Goal: Transaction & Acquisition: Purchase product/service

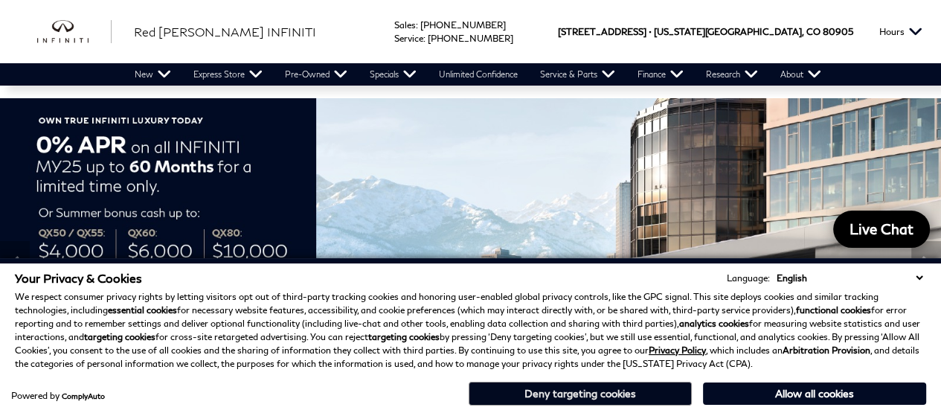
click at [580, 392] on button "Deny targeting cookies" at bounding box center [580, 394] width 223 height 24
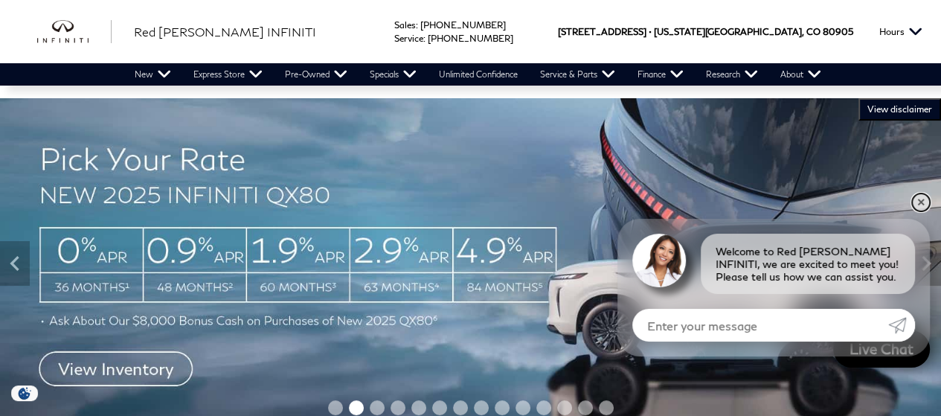
click at [917, 202] on link "✕" at bounding box center [921, 202] width 18 height 18
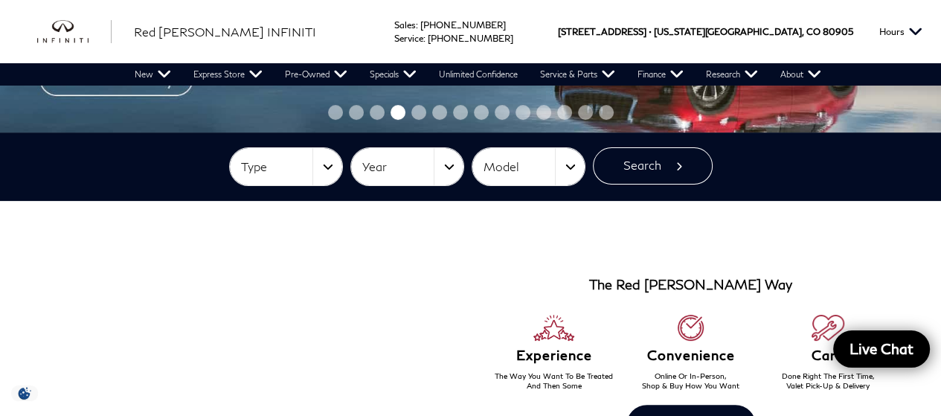
scroll to position [298, 0]
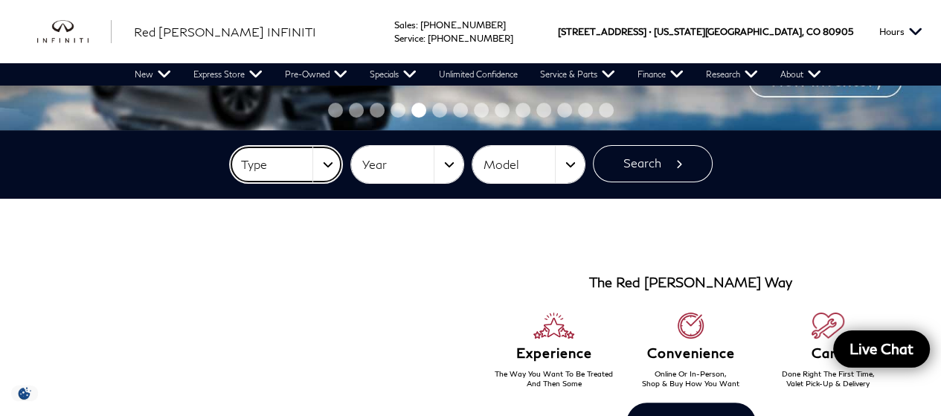
click at [327, 158] on button "Type" at bounding box center [286, 164] width 112 height 37
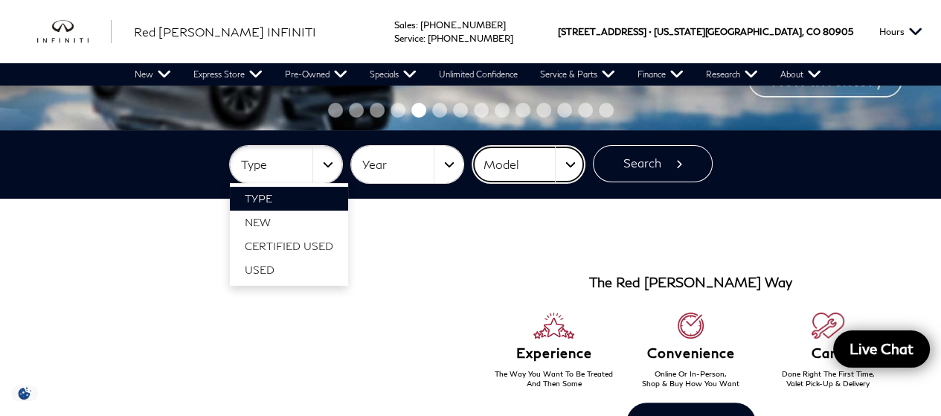
click at [571, 164] on button "Model" at bounding box center [528, 164] width 112 height 37
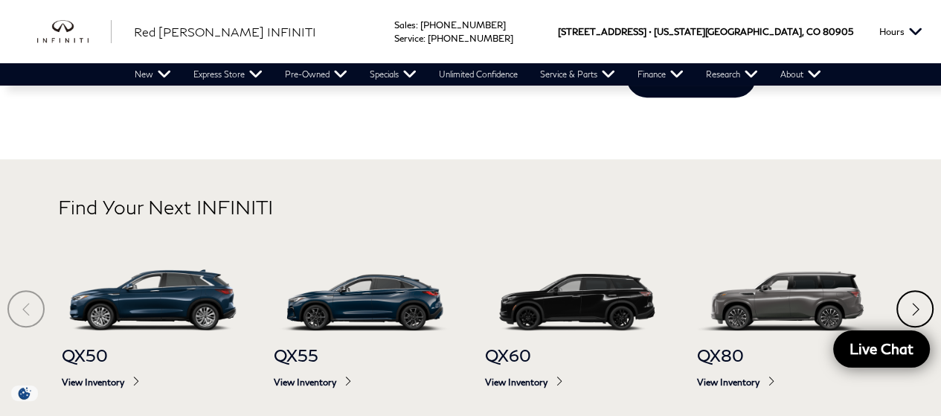
scroll to position [670, 0]
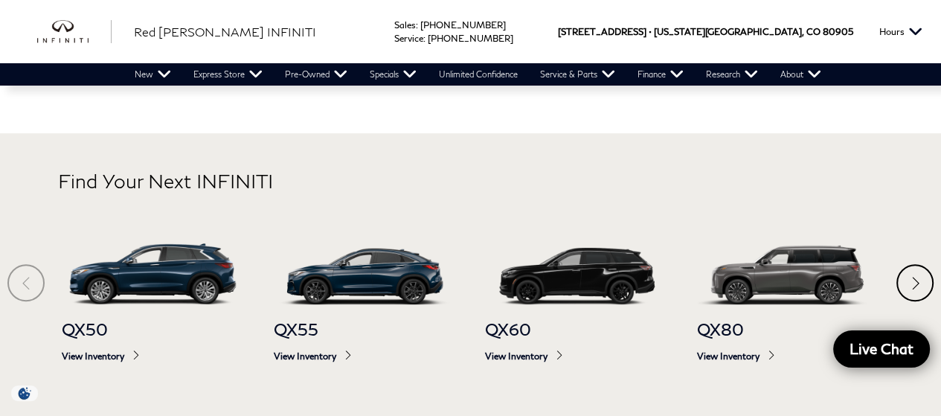
click at [911, 281] on div "Next" at bounding box center [914, 282] width 37 height 37
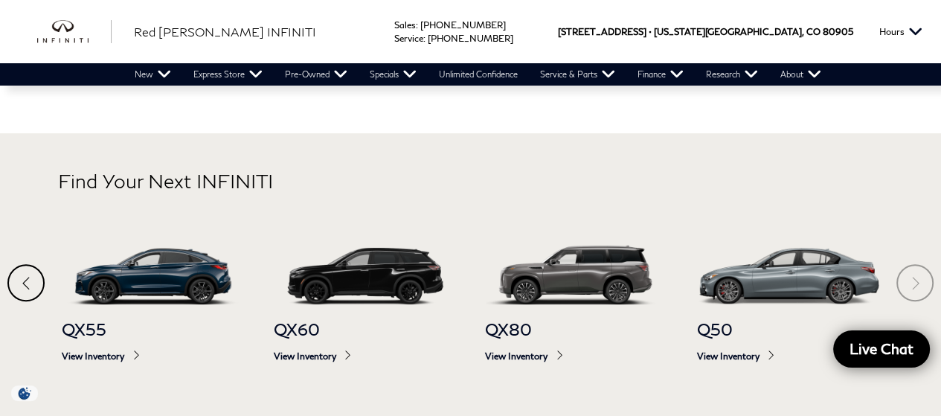
click at [911, 281] on section "Find Your Next INFINITI QX50 View Inventory QX55 View Inventory QX60 View Inven…" at bounding box center [470, 280] width 941 height 295
click at [21, 277] on div "Previous" at bounding box center [25, 282] width 37 height 37
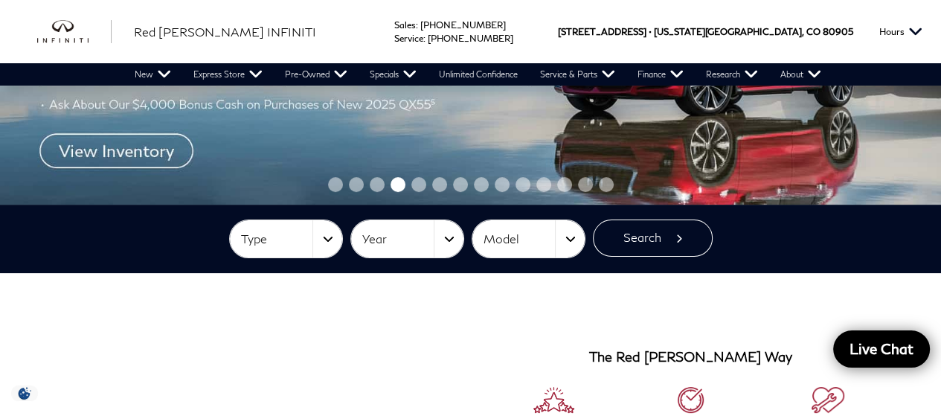
scroll to position [0, 0]
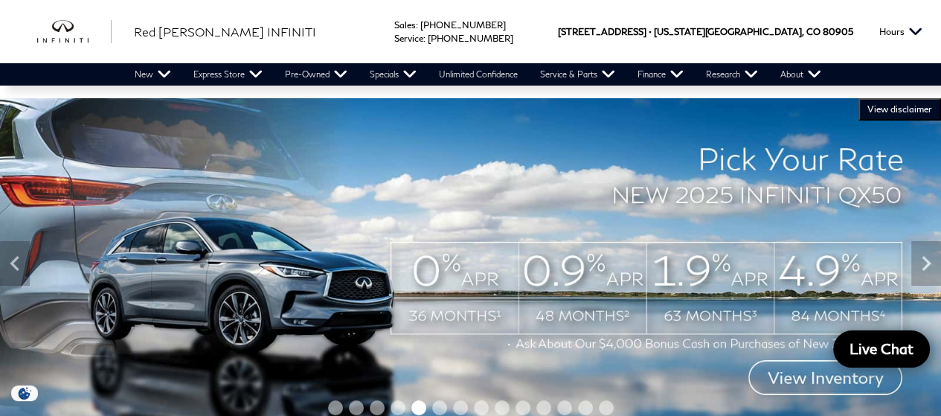
click at [571, 311] on img at bounding box center [470, 263] width 941 height 330
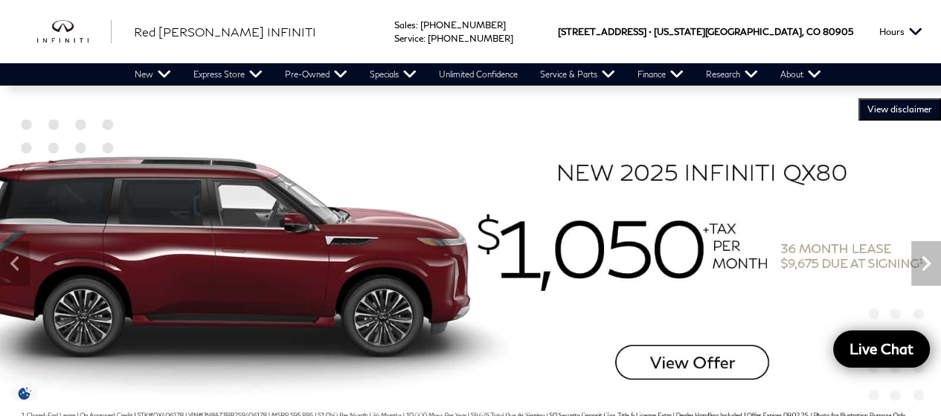
scroll to position [223, 0]
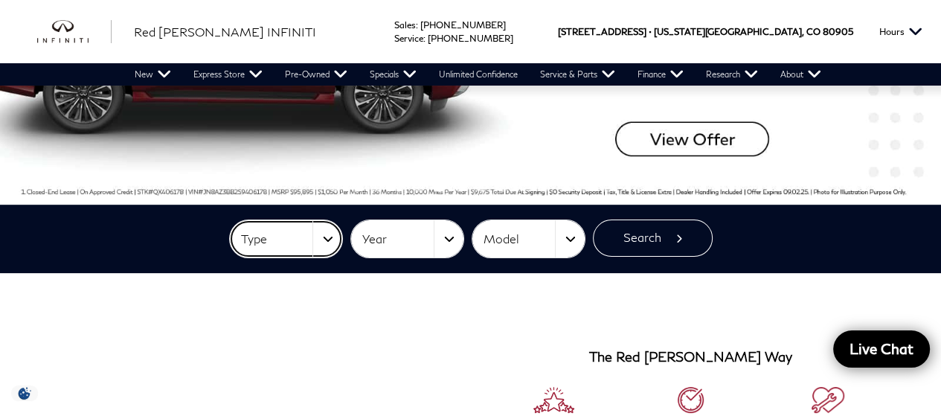
click at [327, 237] on button "Type" at bounding box center [286, 238] width 112 height 37
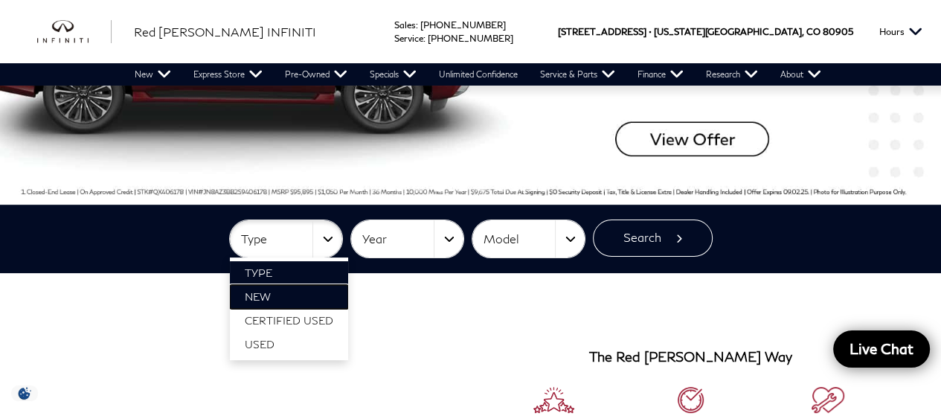
click at [264, 288] on link "New" at bounding box center [289, 297] width 118 height 24
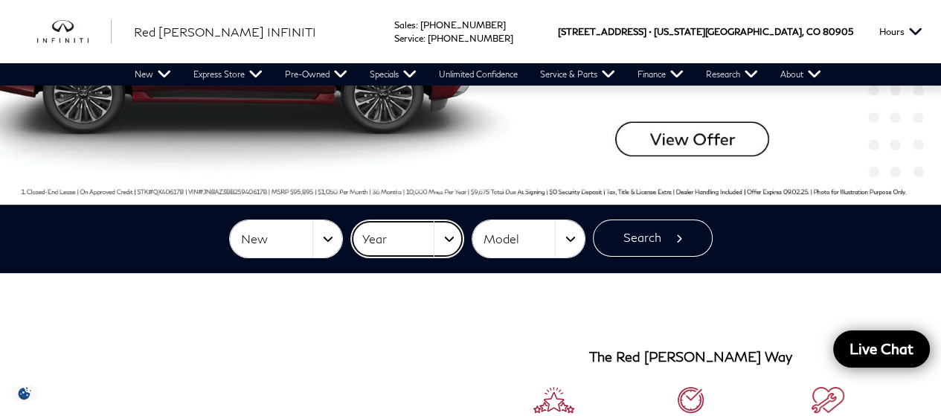
click at [450, 237] on button "Year" at bounding box center [407, 238] width 112 height 37
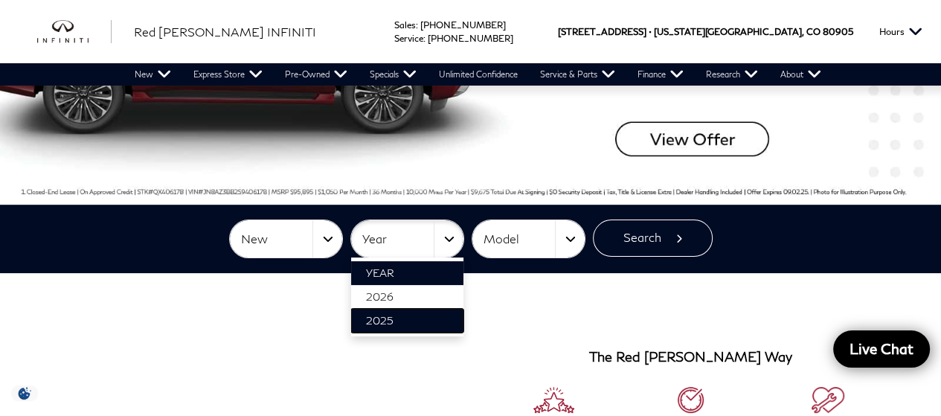
click at [406, 315] on link "2025" at bounding box center [407, 321] width 112 height 24
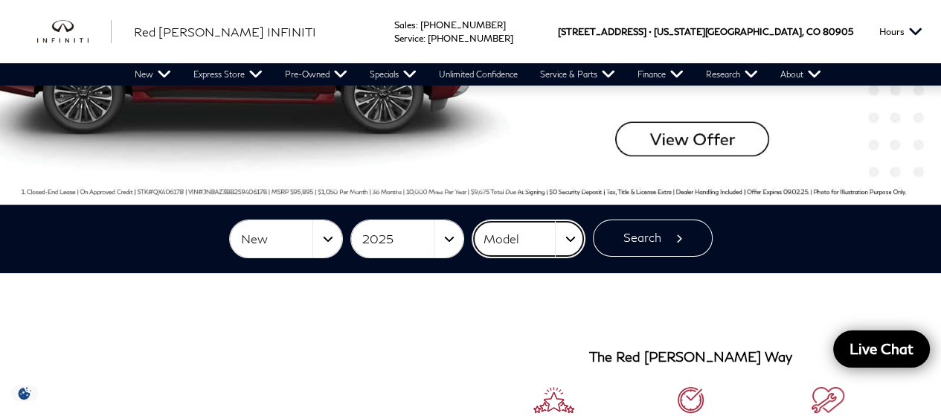
click at [568, 232] on button "Model" at bounding box center [528, 238] width 112 height 37
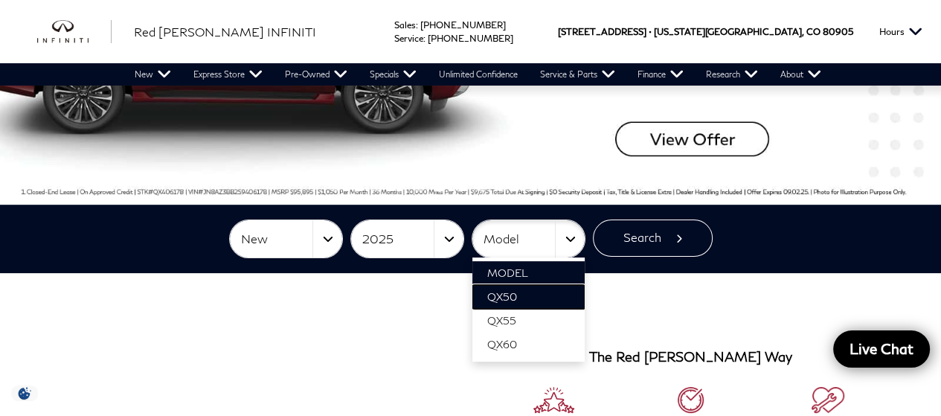
click at [528, 294] on link "QX50" at bounding box center [528, 297] width 112 height 24
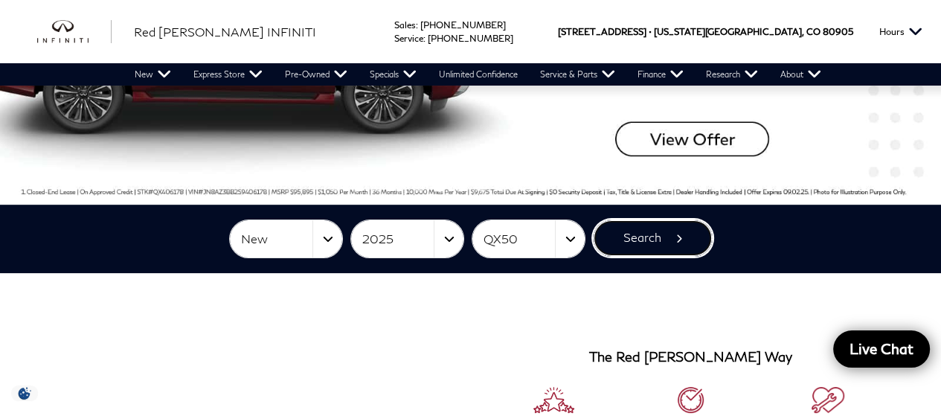
click at [647, 237] on button "Search" at bounding box center [653, 237] width 120 height 37
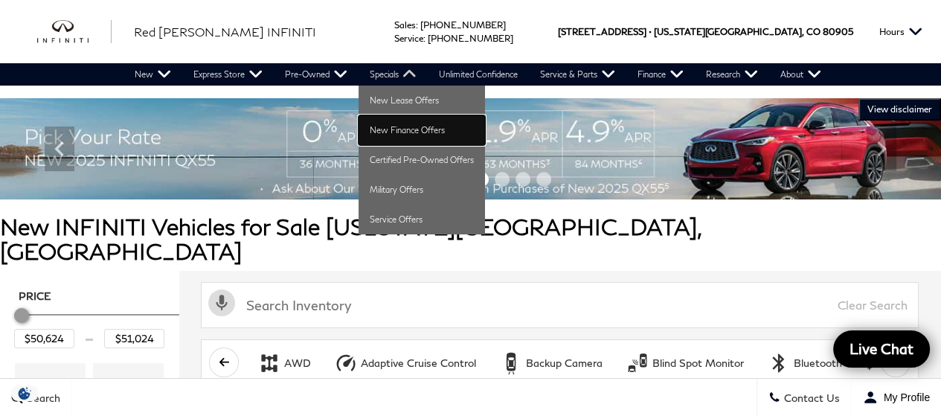
click at [449, 127] on link "New Finance Offers" at bounding box center [422, 130] width 126 height 30
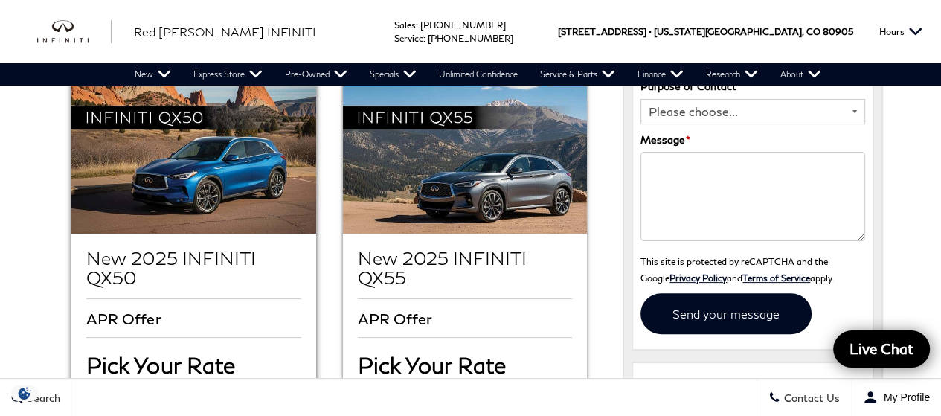
scroll to position [223, 0]
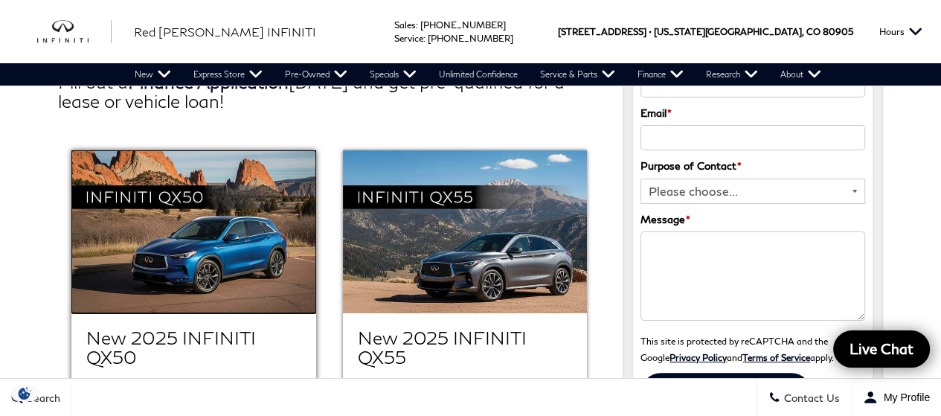
click at [206, 214] on img at bounding box center [193, 231] width 244 height 163
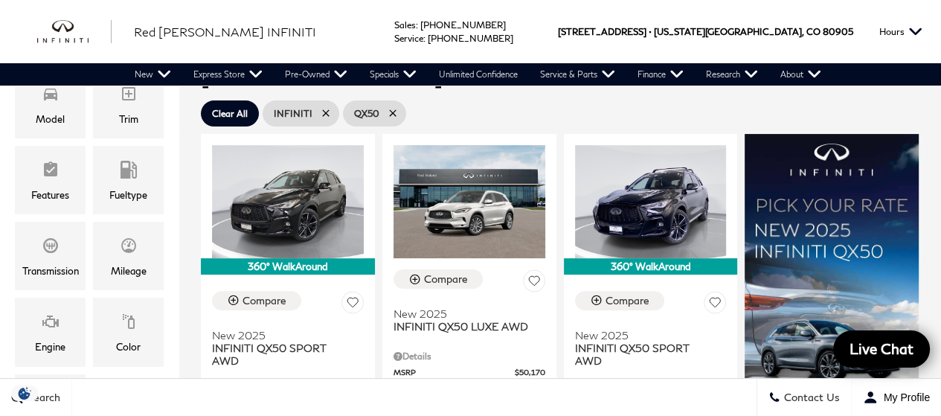
scroll to position [372, 0]
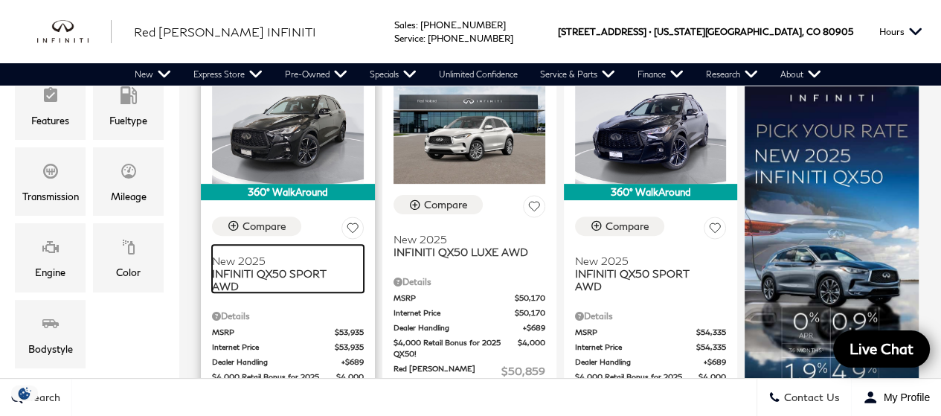
click at [271, 267] on span "INFINITI QX50 SPORT AWD" at bounding box center [282, 279] width 141 height 25
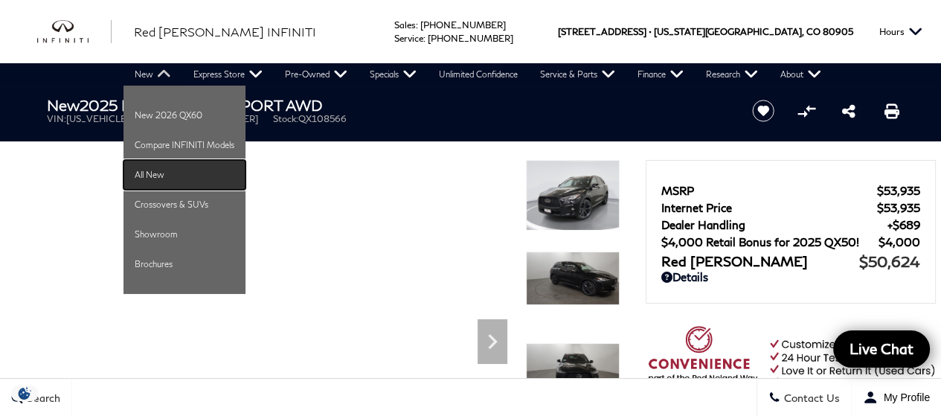
click at [161, 172] on link "All New" at bounding box center [184, 175] width 122 height 30
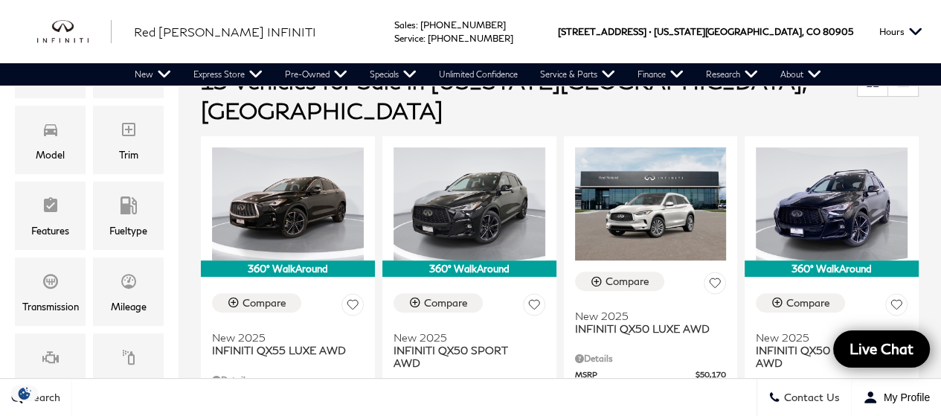
scroll to position [298, 0]
